Goal: Task Accomplishment & Management: Use online tool/utility

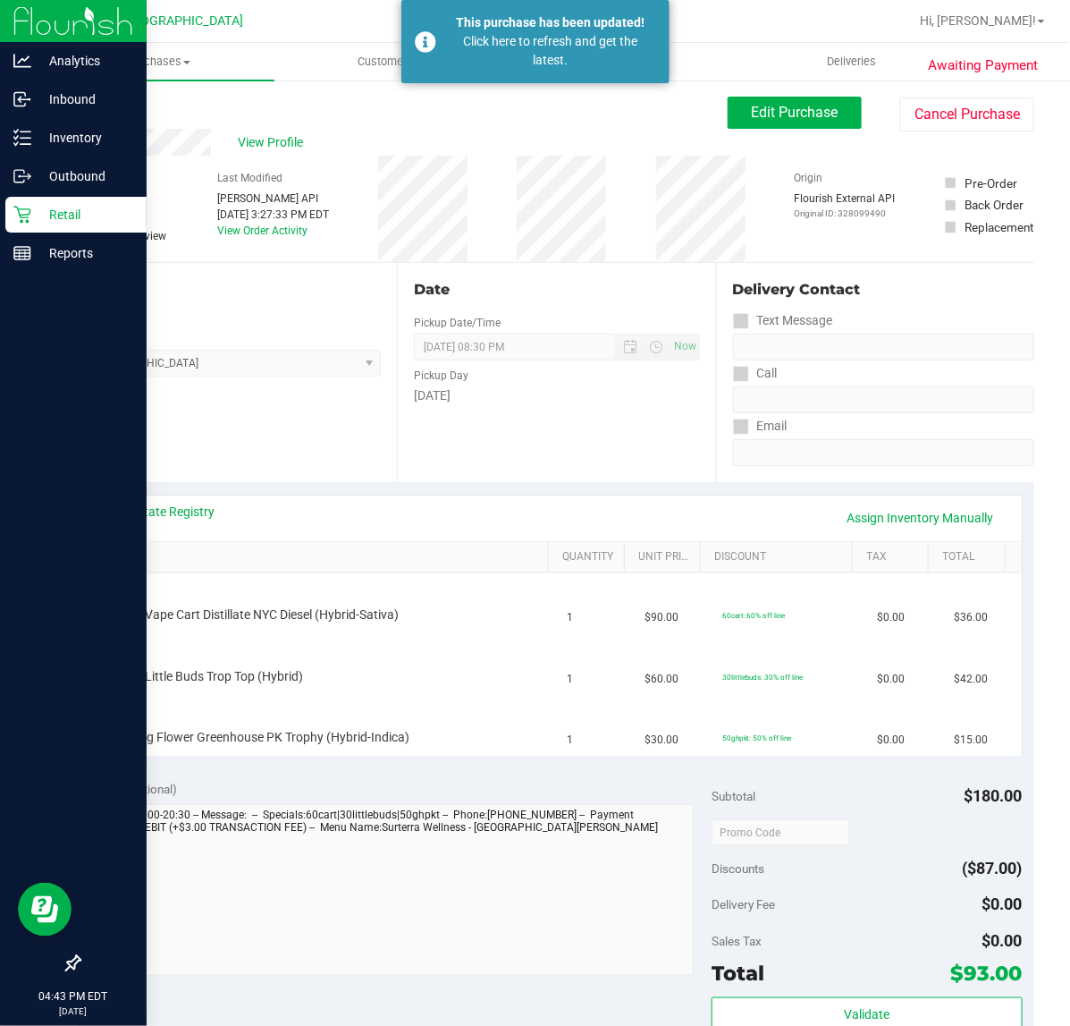
click at [22, 207] on icon at bounding box center [22, 215] width 18 height 18
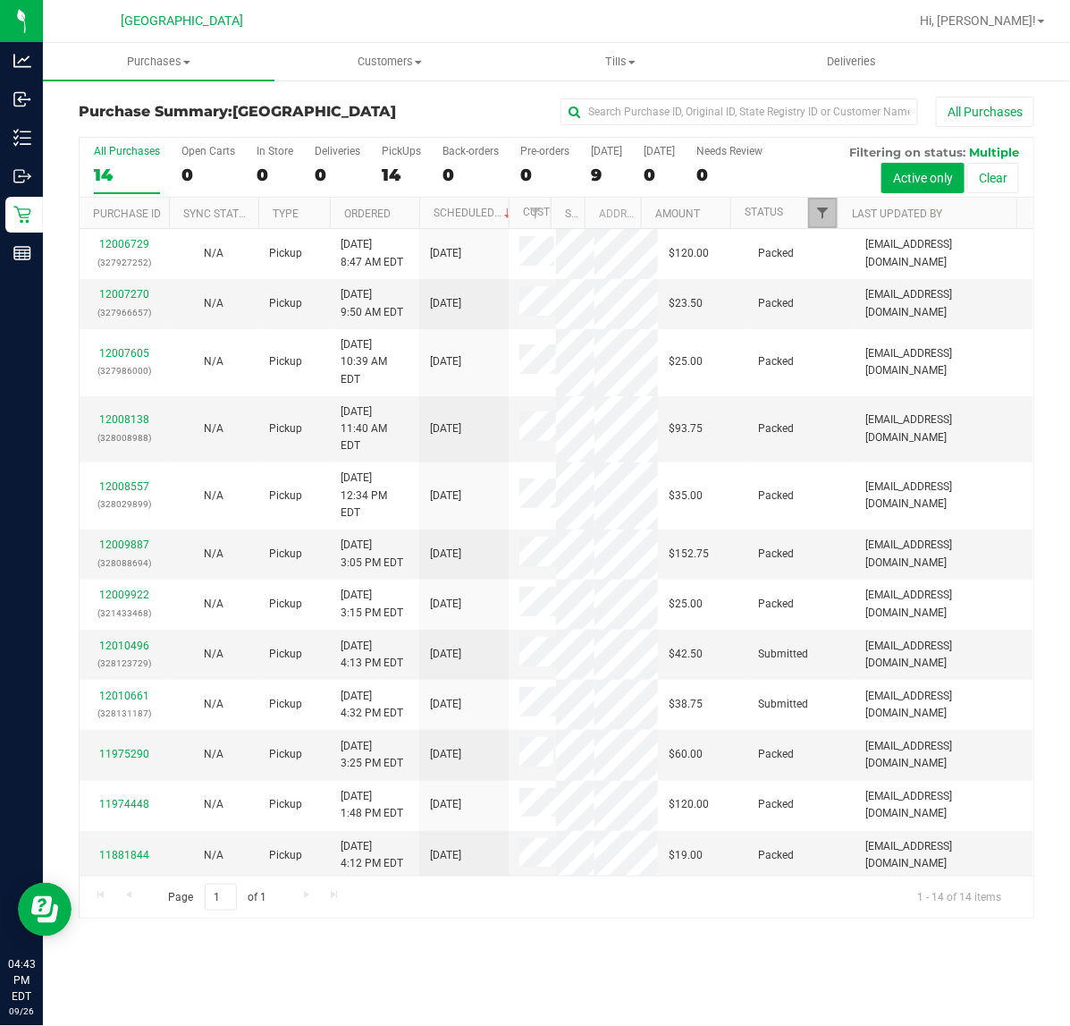
click at [824, 220] on span "Filter" at bounding box center [822, 213] width 14 height 14
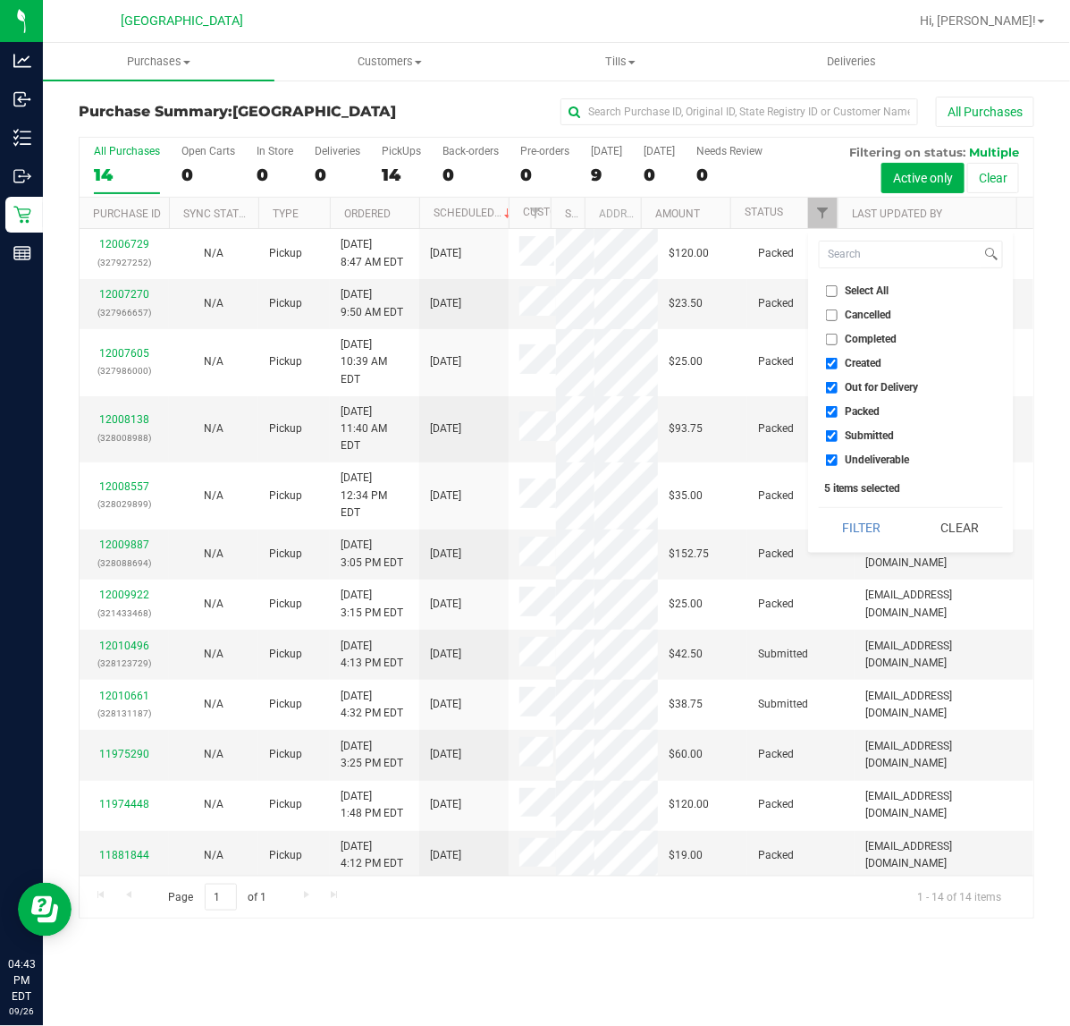
click at [882, 454] on span "Undeliverable" at bounding box center [878, 459] width 64 height 11
click at [838, 454] on input "Undeliverable" at bounding box center [832, 460] width 12 height 12
checkbox input "false"
click at [867, 414] on span "Packed" at bounding box center [863, 411] width 35 height 11
click at [838, 414] on input "Packed" at bounding box center [832, 412] width 12 height 12
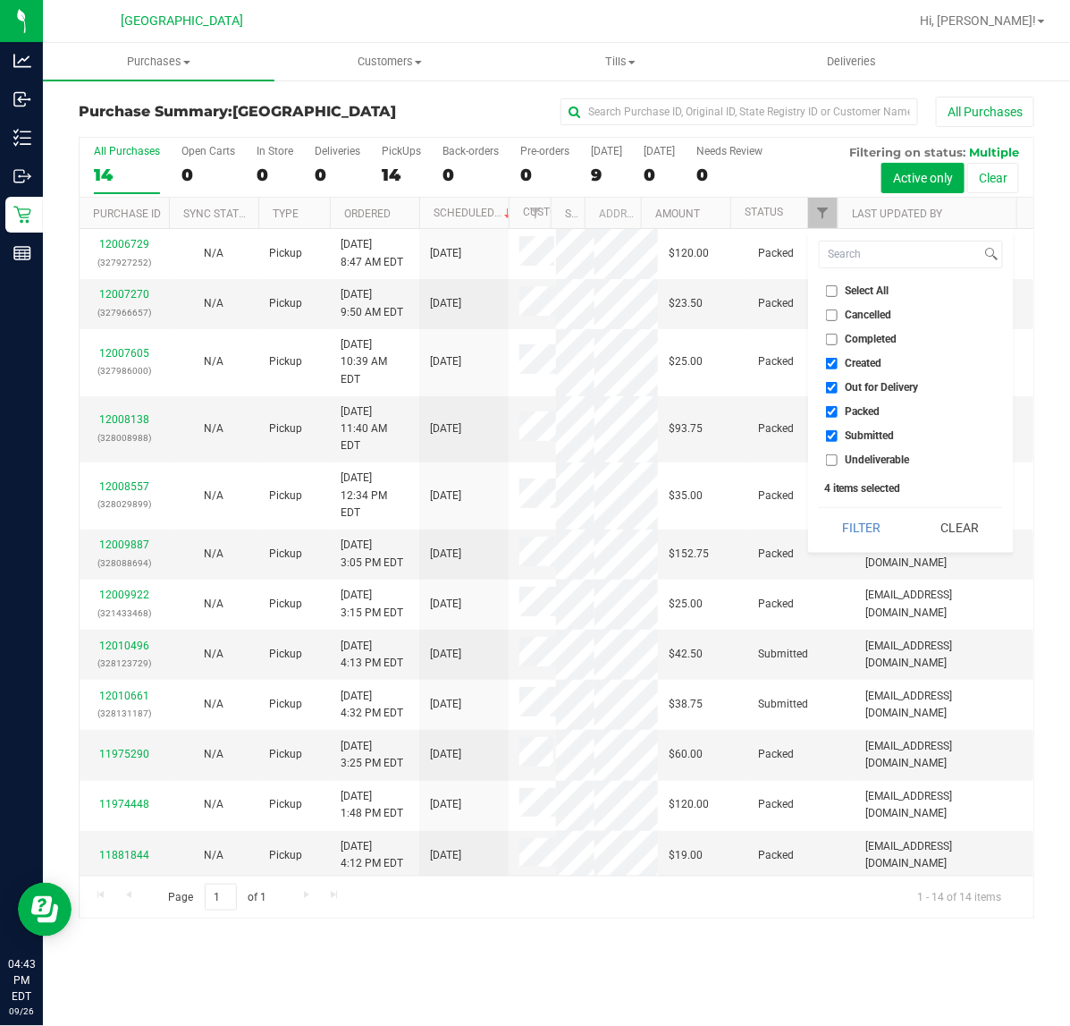
checkbox input "false"
click at [857, 384] on span "Out for Delivery" at bounding box center [882, 387] width 73 height 11
click at [838, 384] on input "Out for Delivery" at bounding box center [832, 388] width 12 height 12
checkbox input "false"
click at [852, 360] on span "Created" at bounding box center [864, 363] width 37 height 11
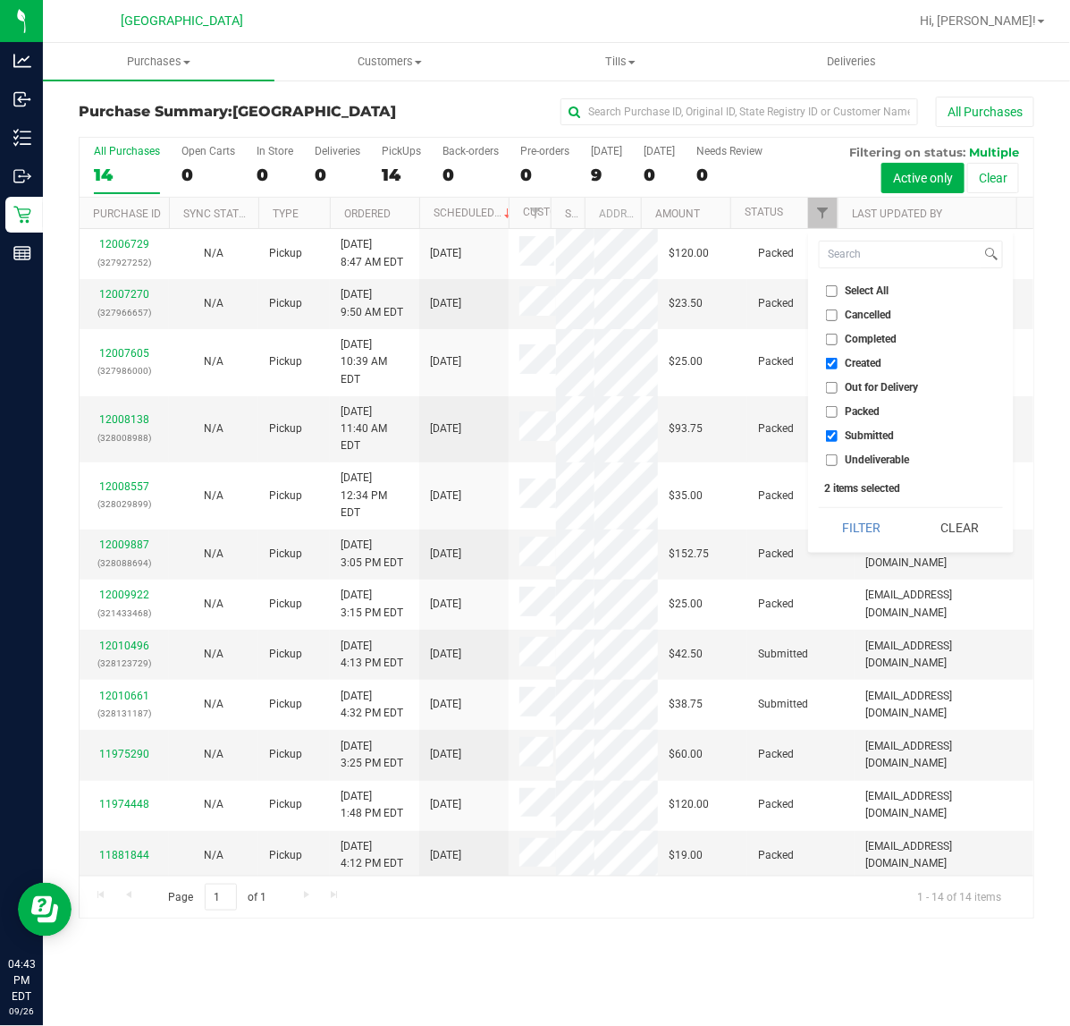
click at [838, 360] on input "Created" at bounding box center [832, 364] width 12 height 12
checkbox input "false"
click at [861, 524] on button "Filter" at bounding box center [862, 527] width 86 height 39
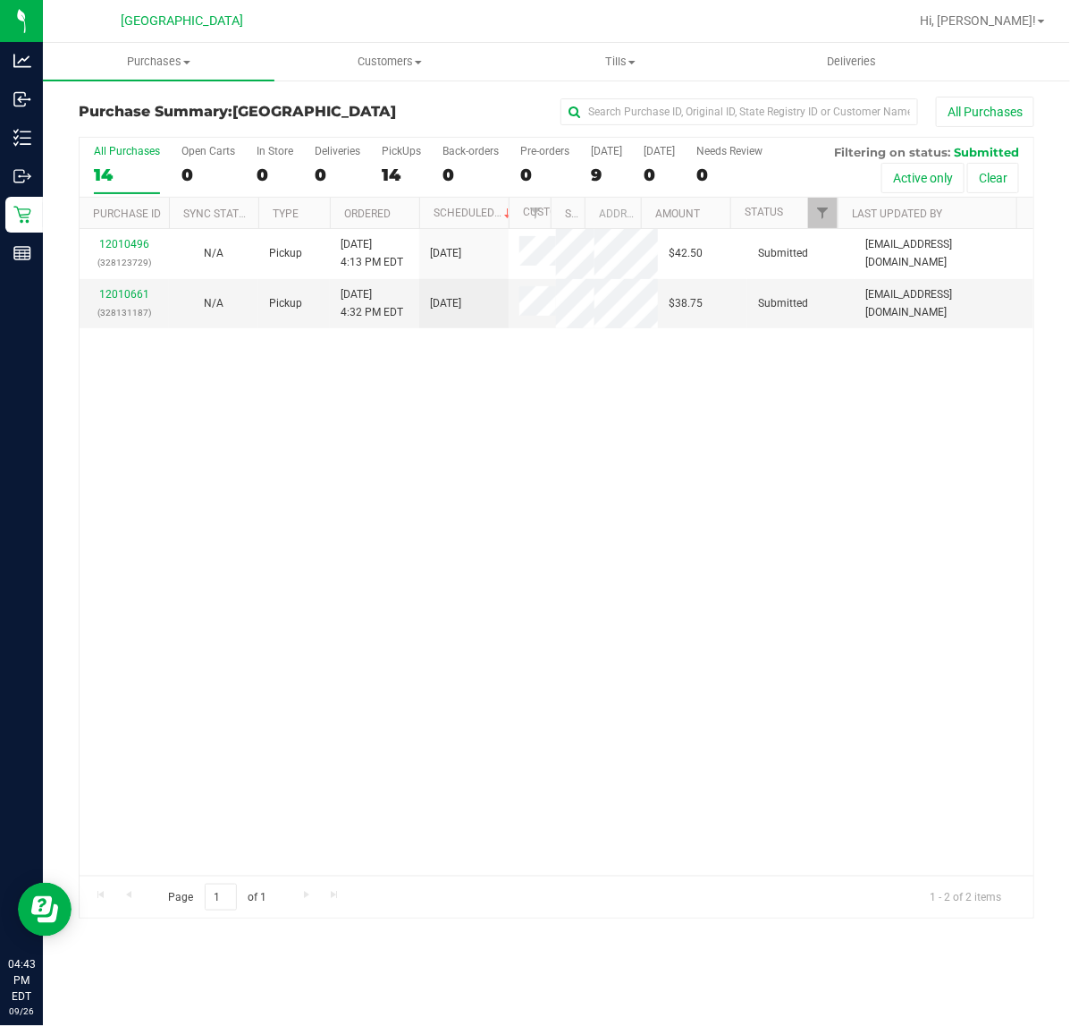
click at [595, 474] on div "12010496 (328123729) N/A Pickup [DATE] 4:13 PM EDT 9/26/2025 $42.50 Submitted […" at bounding box center [557, 552] width 954 height 646
click at [135, 297] on link "12010661" at bounding box center [124, 294] width 50 height 13
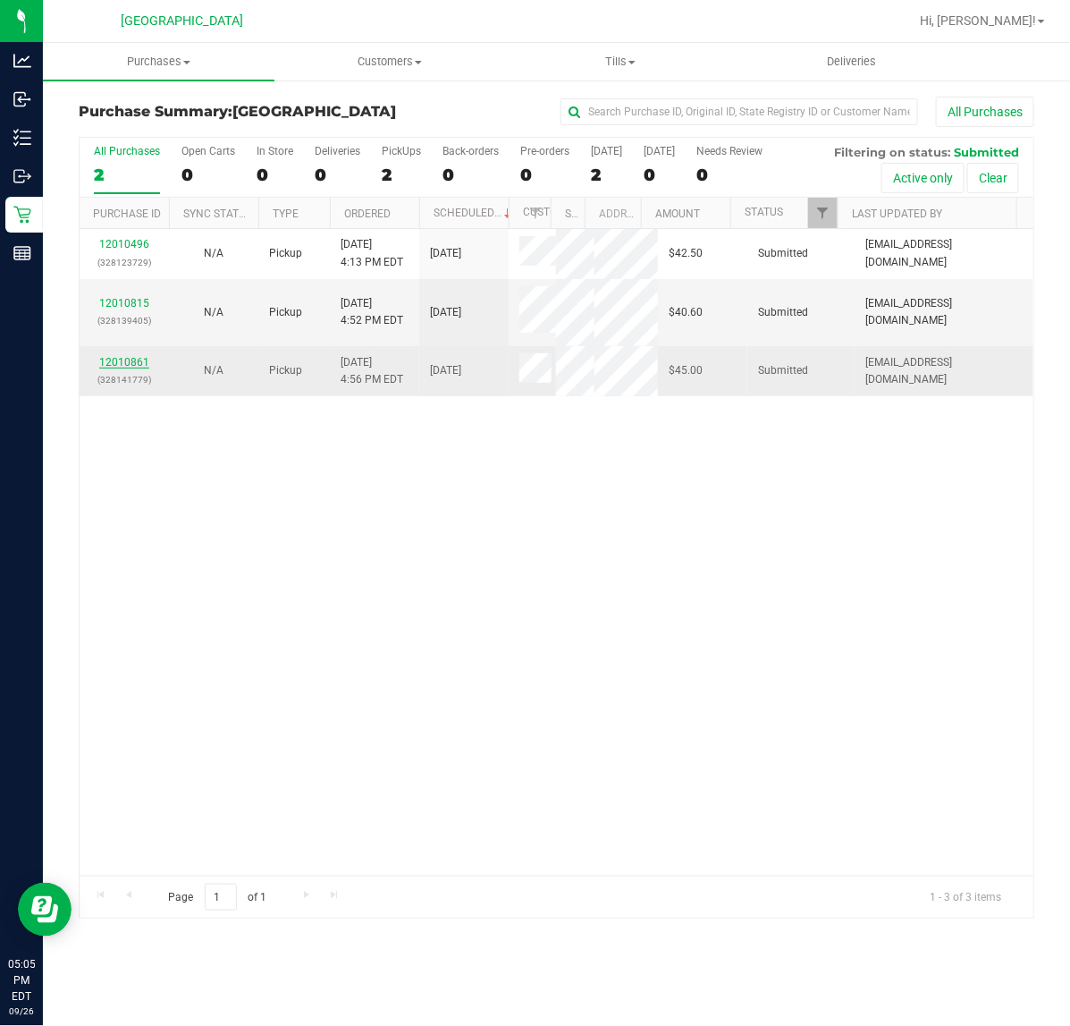
click at [130, 356] on link "12010861" at bounding box center [124, 362] width 50 height 13
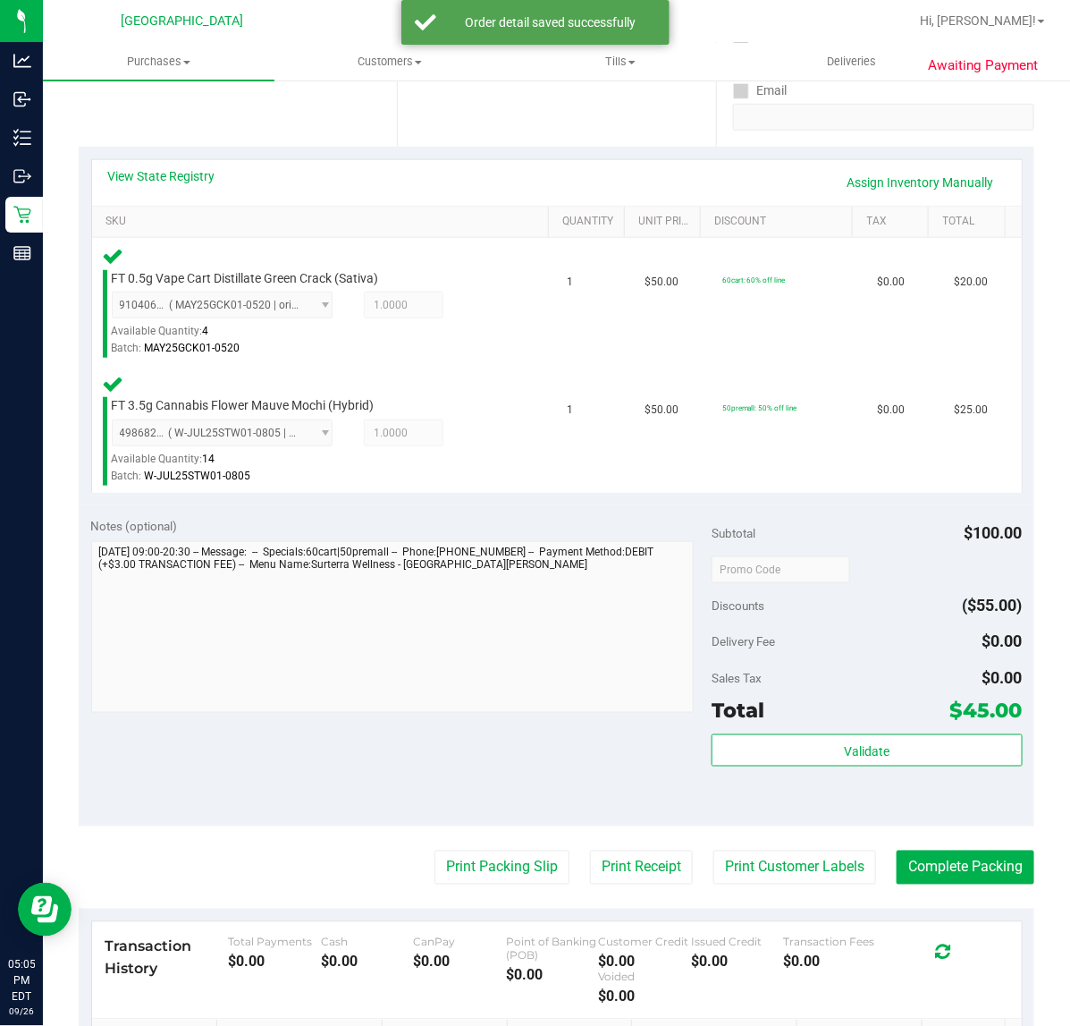
scroll to position [447, 0]
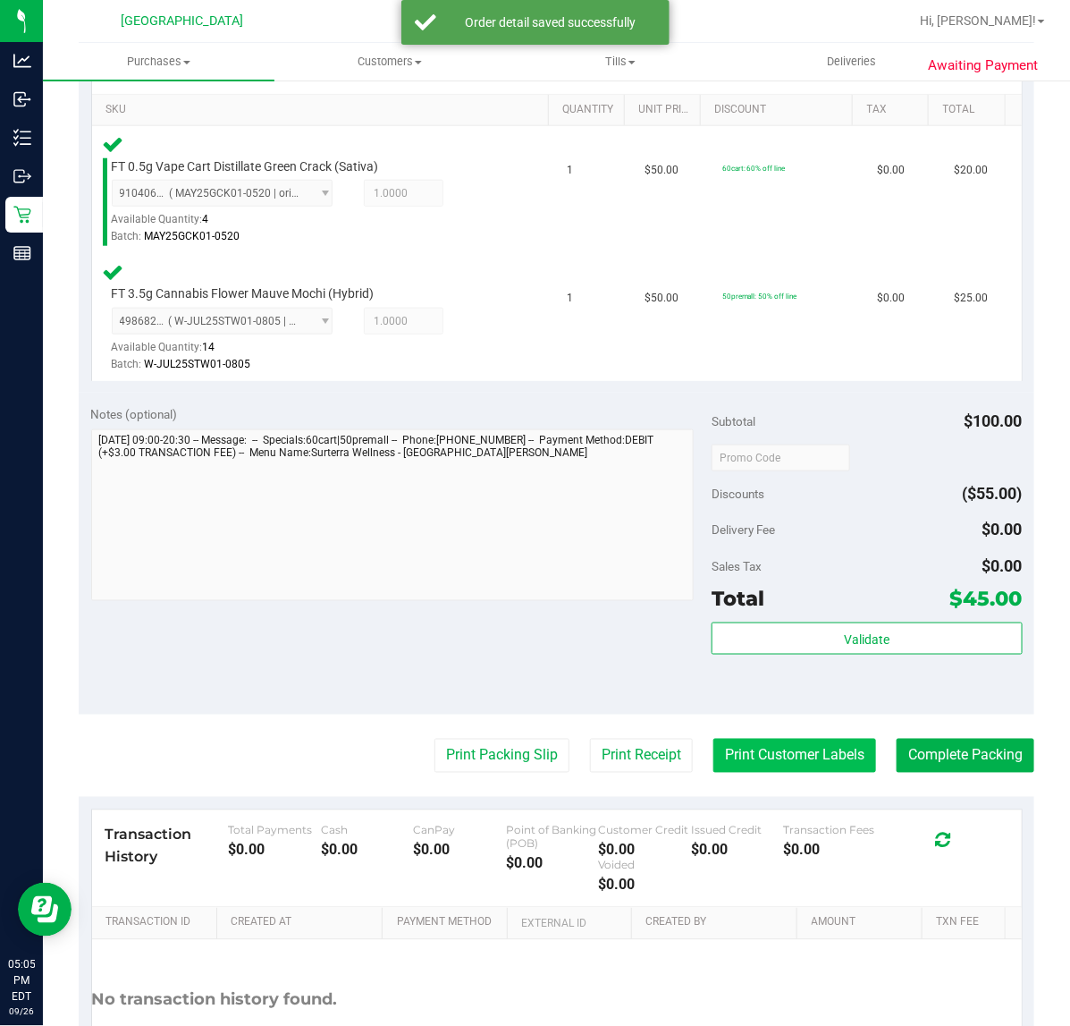
click at [753, 748] on button "Print Customer Labels" at bounding box center [795, 756] width 163 height 34
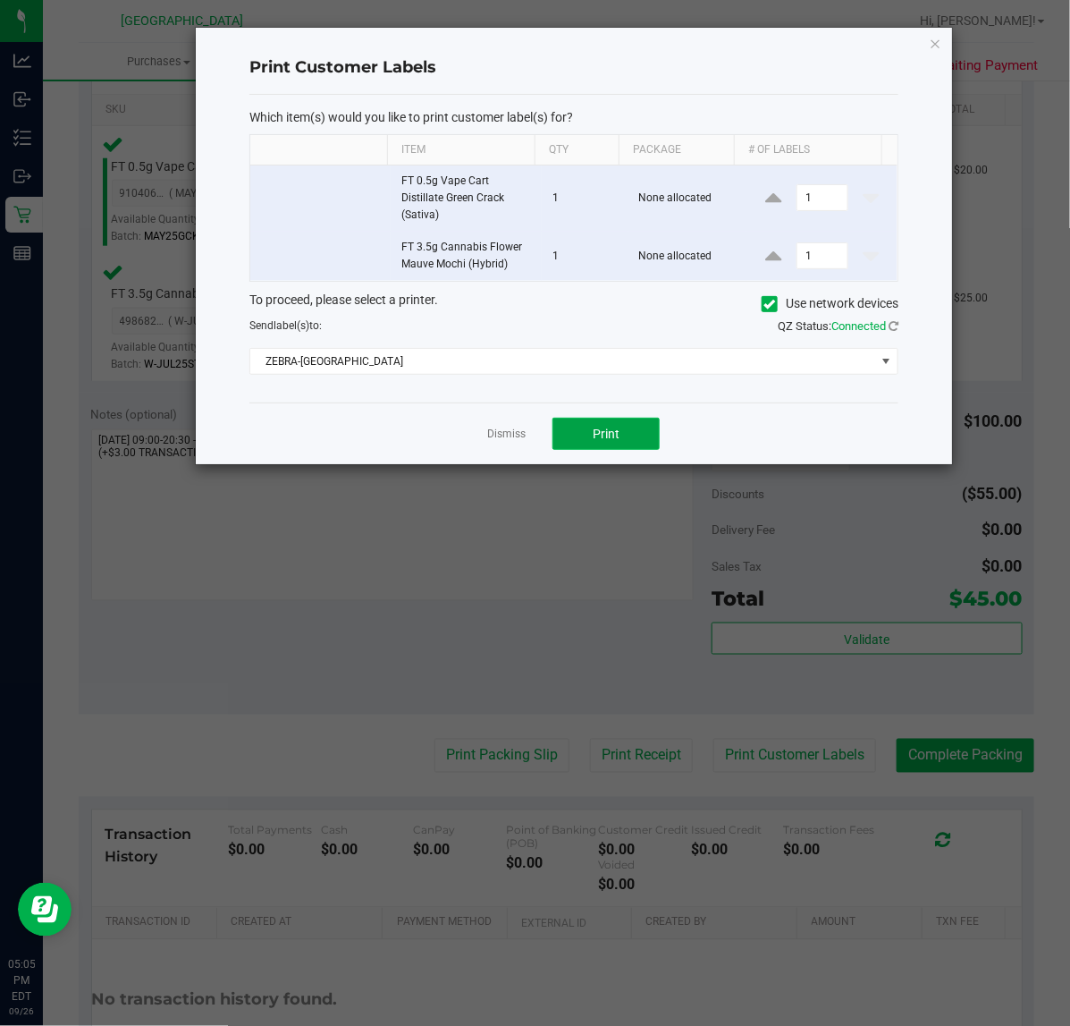
click at [581, 418] on button "Print" at bounding box center [606, 434] width 107 height 32
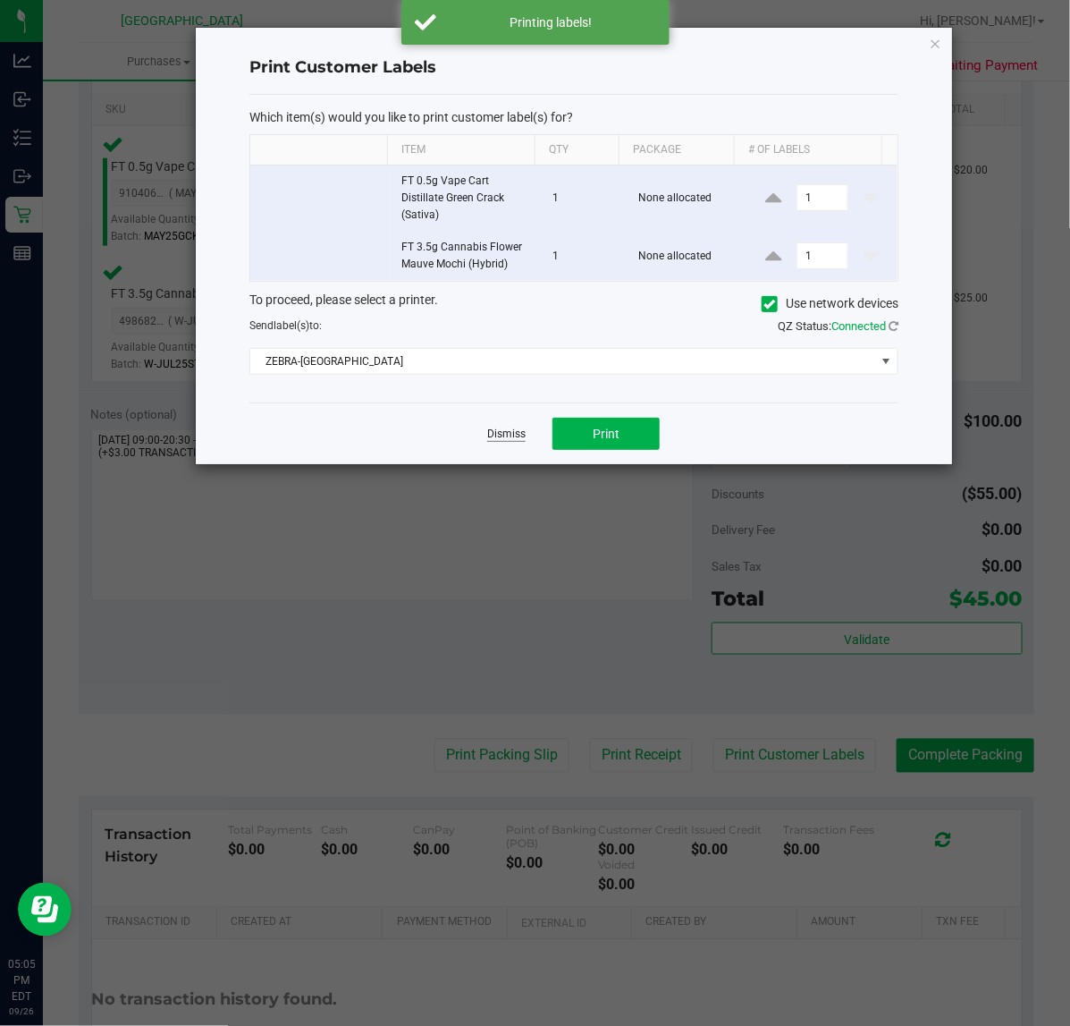
click at [506, 435] on link "Dismiss" at bounding box center [506, 433] width 38 height 15
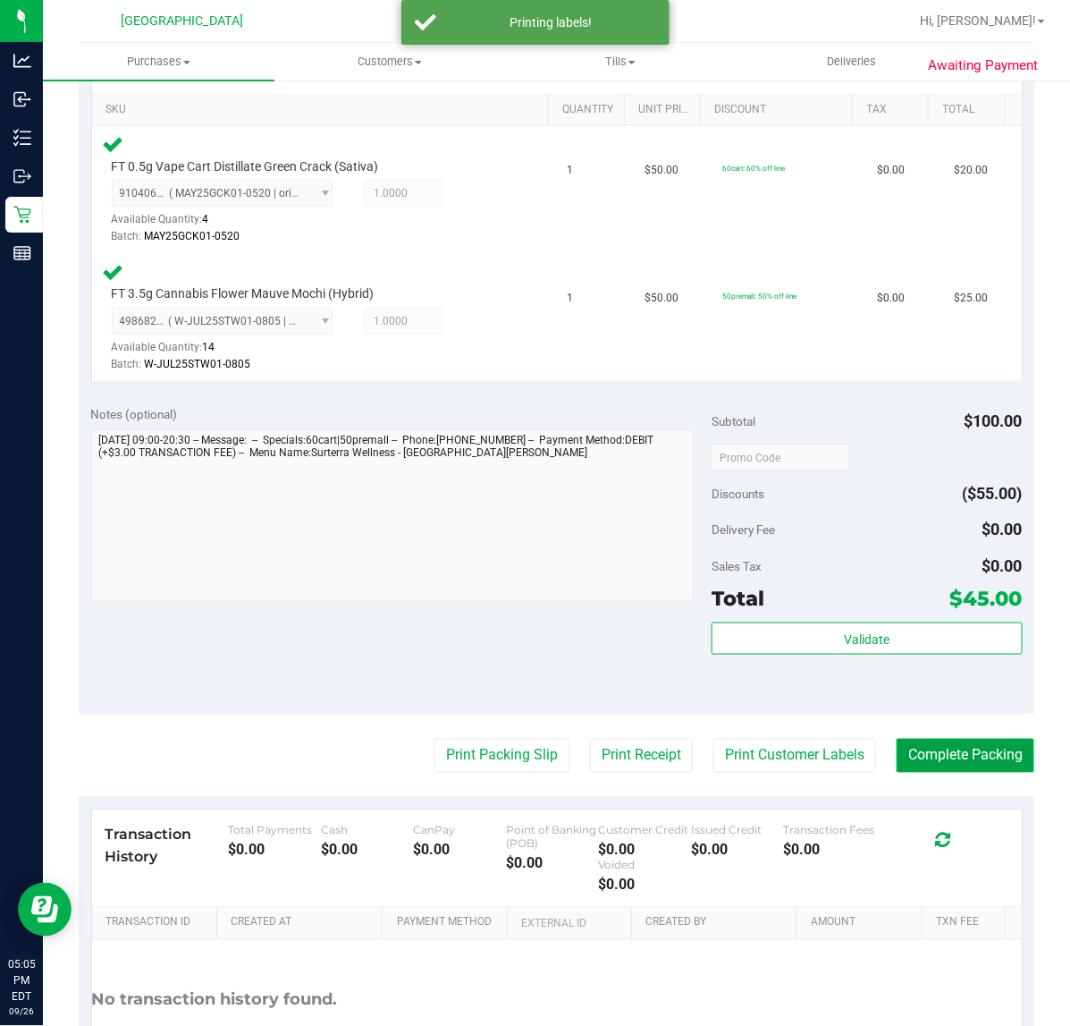
click at [946, 747] on button "Complete Packing" at bounding box center [966, 756] width 138 height 34
